Goal: Use online tool/utility

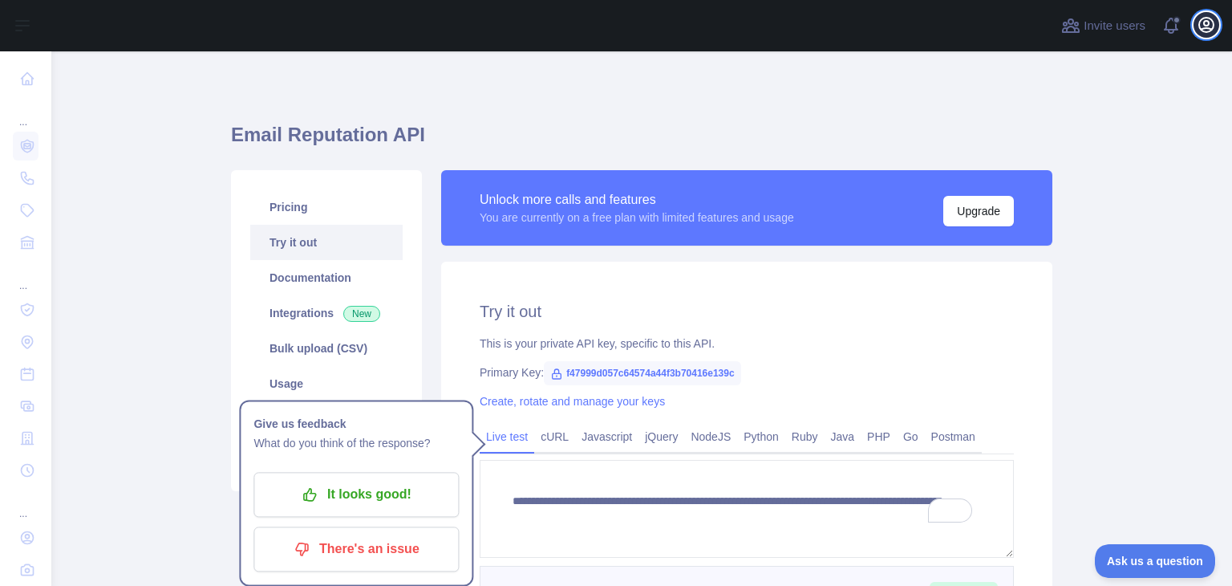
click at [1203, 18] on icon "button" at bounding box center [1206, 25] width 14 height 14
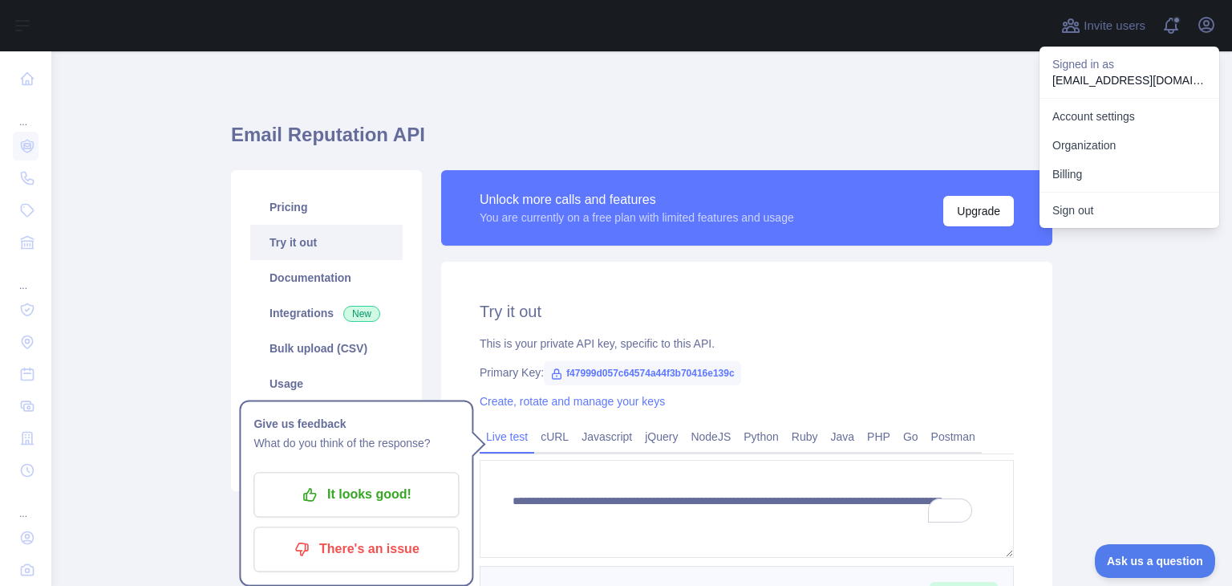
click at [626, 370] on span "f47999d057c64574a44f3b70416e139c" at bounding box center [642, 373] width 197 height 24
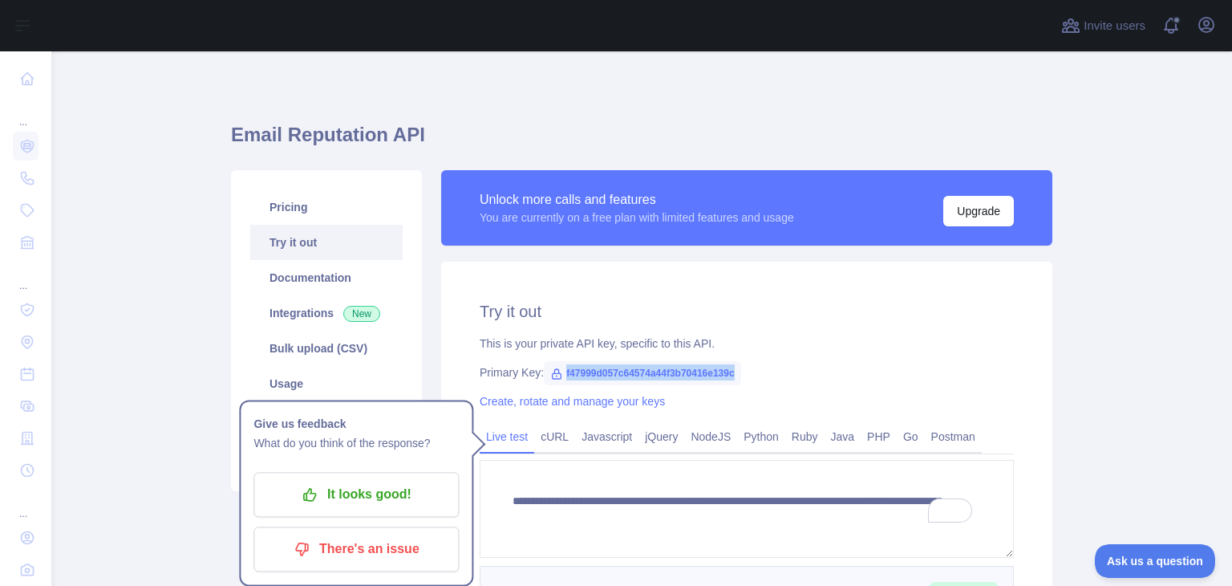
click at [626, 370] on span "f47999d057c64574a44f3b70416e139c" at bounding box center [642, 373] width 197 height 24
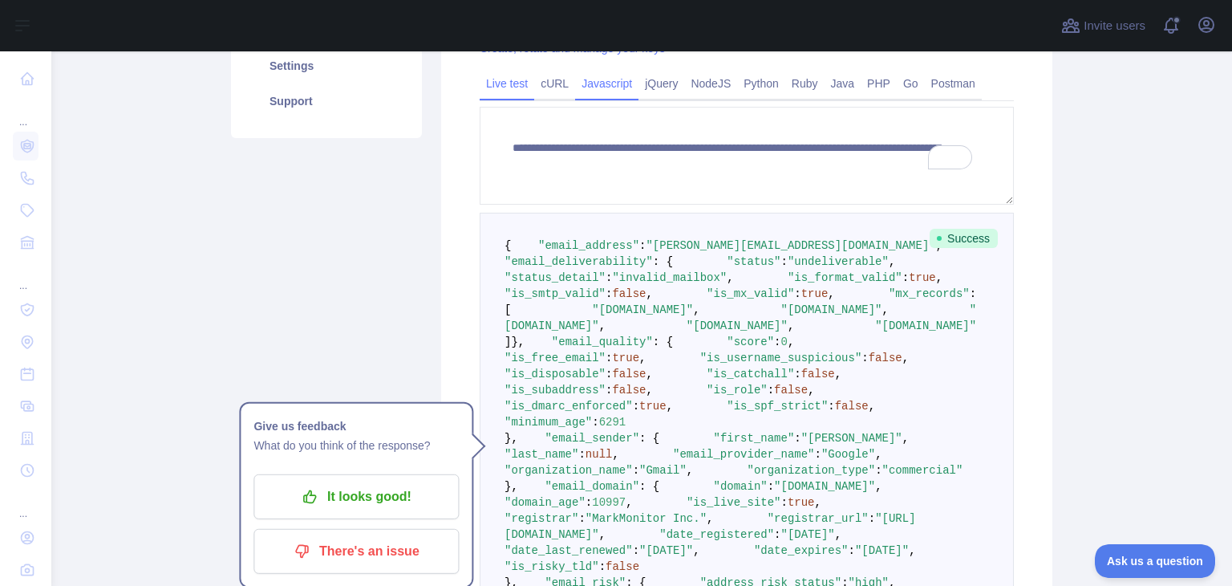
scroll to position [361, 0]
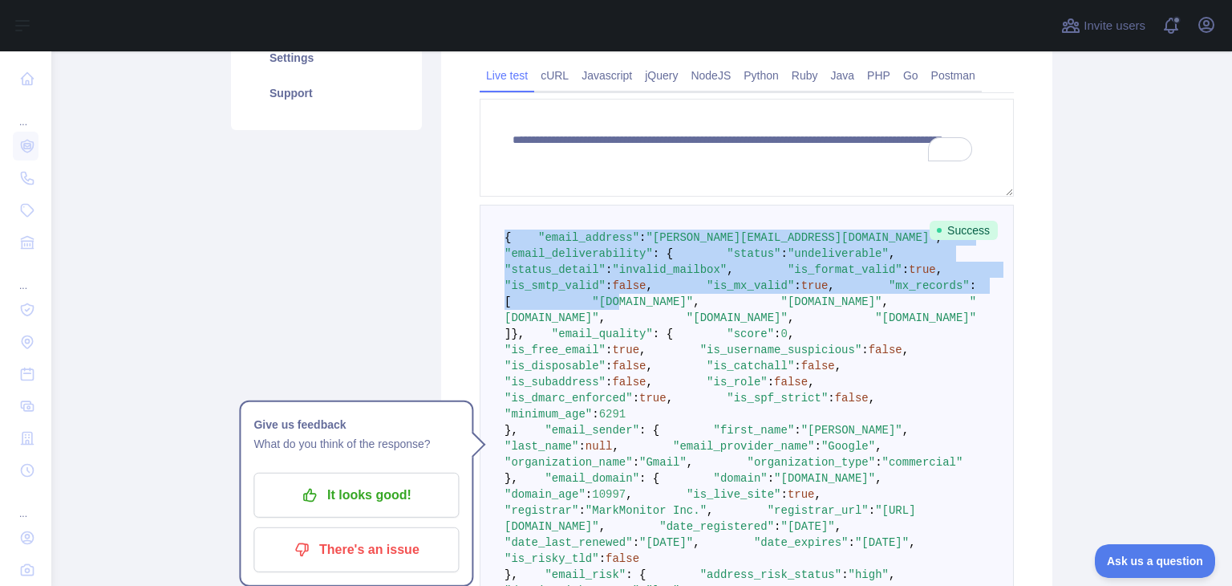
drag, startPoint x: 497, startPoint y: 238, endPoint x: 594, endPoint y: 376, distance: 169.1
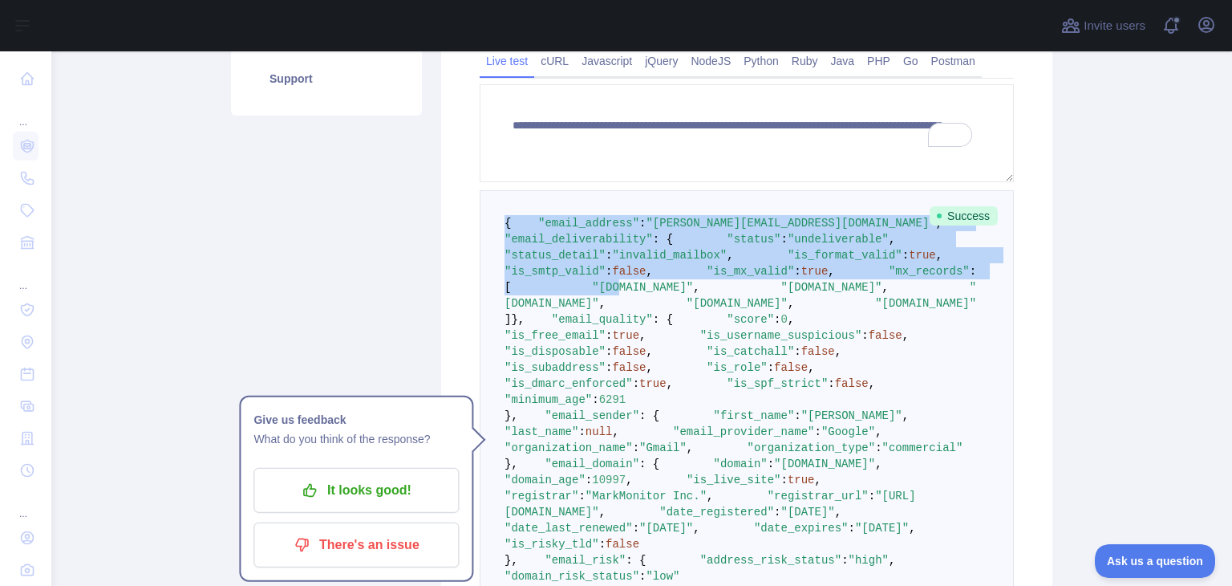
scroll to position [368, 0]
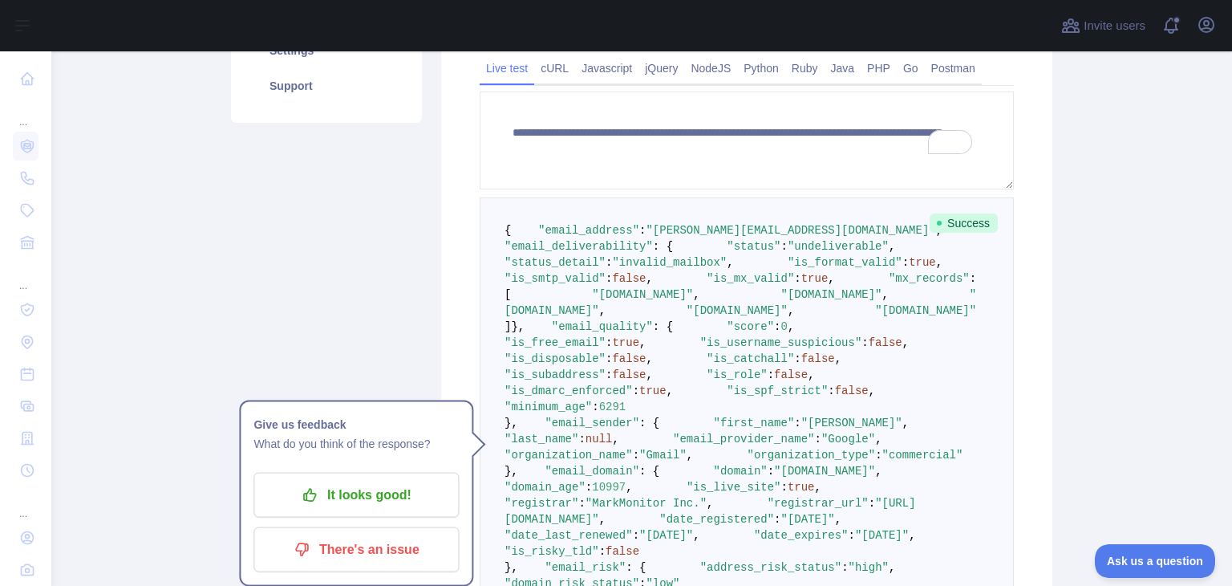
click at [590, 253] on span ""email_deliverability"" at bounding box center [579, 246] width 148 height 13
click at [606, 285] on span ""is_smtp_valid"" at bounding box center [555, 278] width 101 height 13
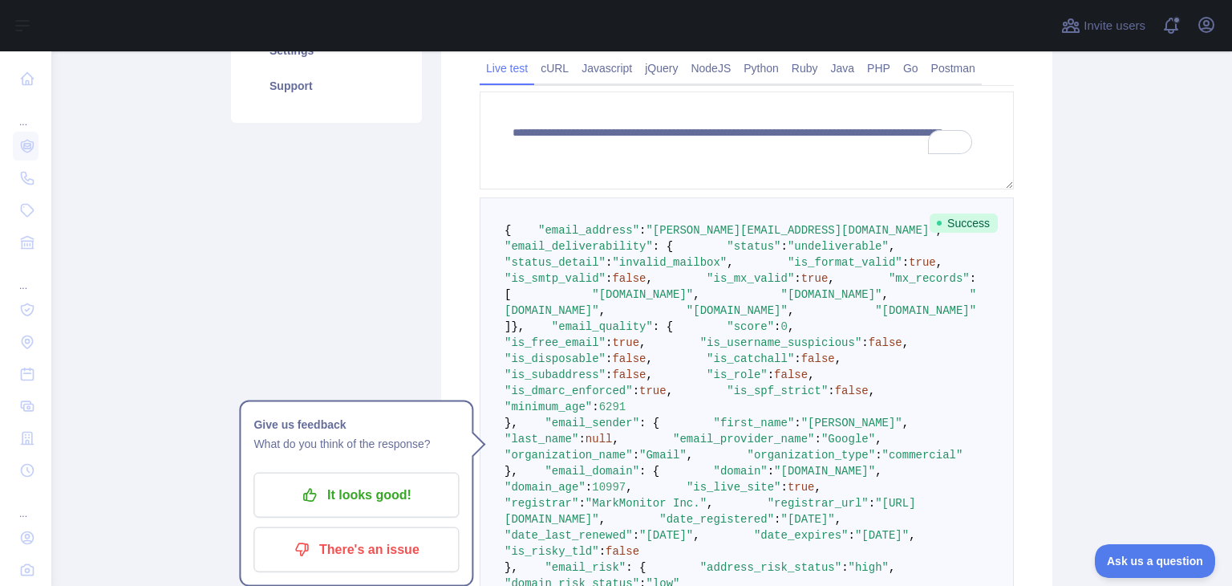
click at [606, 285] on span ""is_smtp_valid"" at bounding box center [555, 278] width 101 height 13
click at [552, 285] on span ""is_smtp_valid"" at bounding box center [555, 278] width 101 height 13
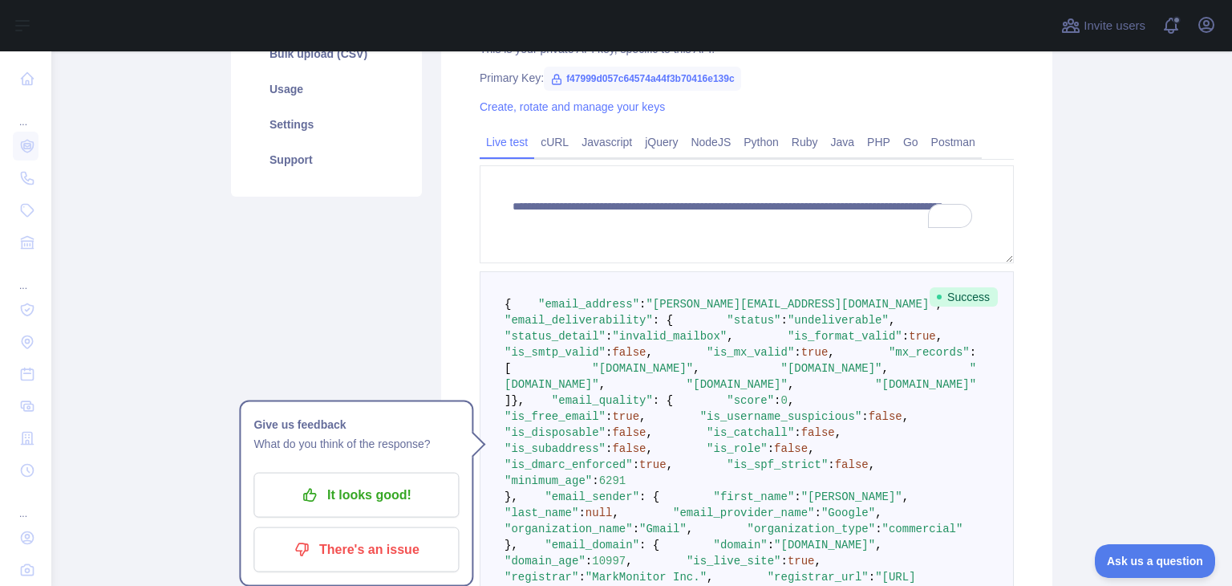
click at [999, 104] on div "Create, rotate and manage your keys" at bounding box center [747, 107] width 534 height 16
